Goal: Register for event/course

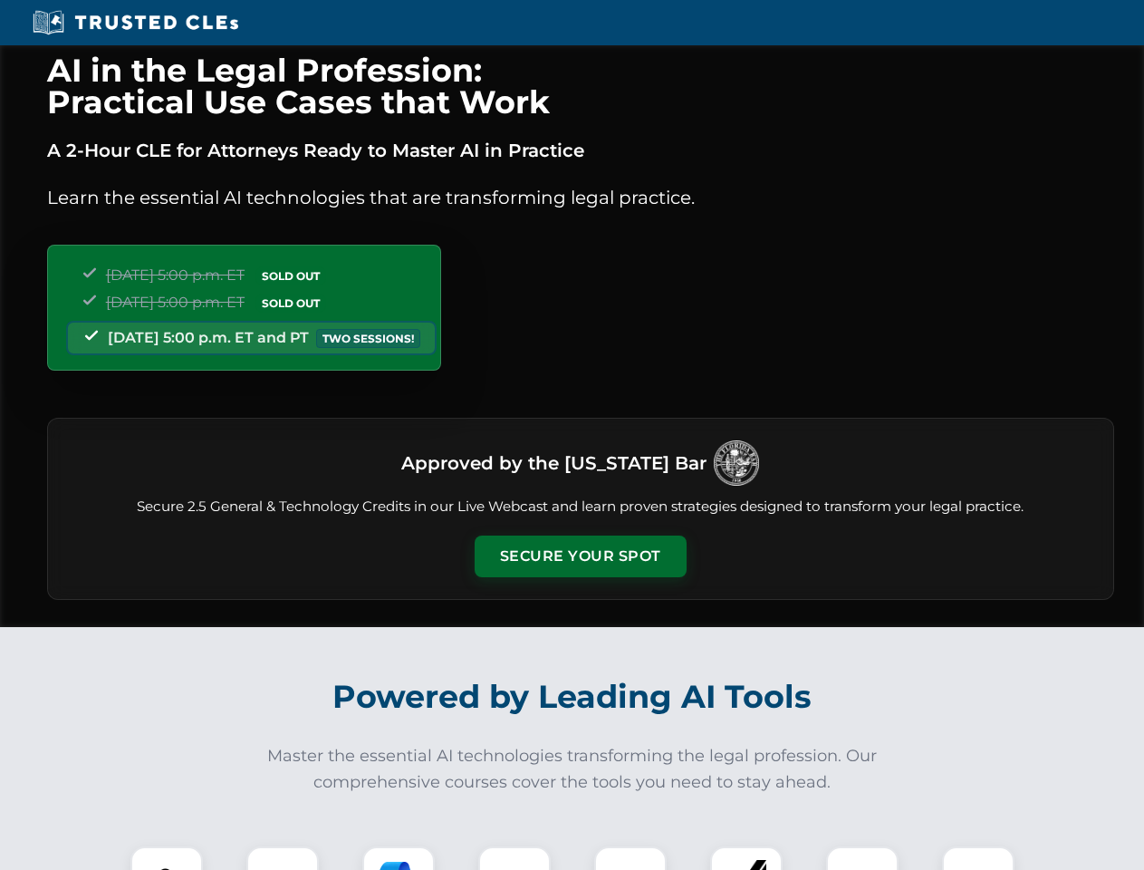
click at [580, 556] on button "Secure Your Spot" at bounding box center [581, 556] width 212 height 42
click at [167, 858] on img at bounding box center [166, 882] width 53 height 53
